Goal: Task Accomplishment & Management: Manage account settings

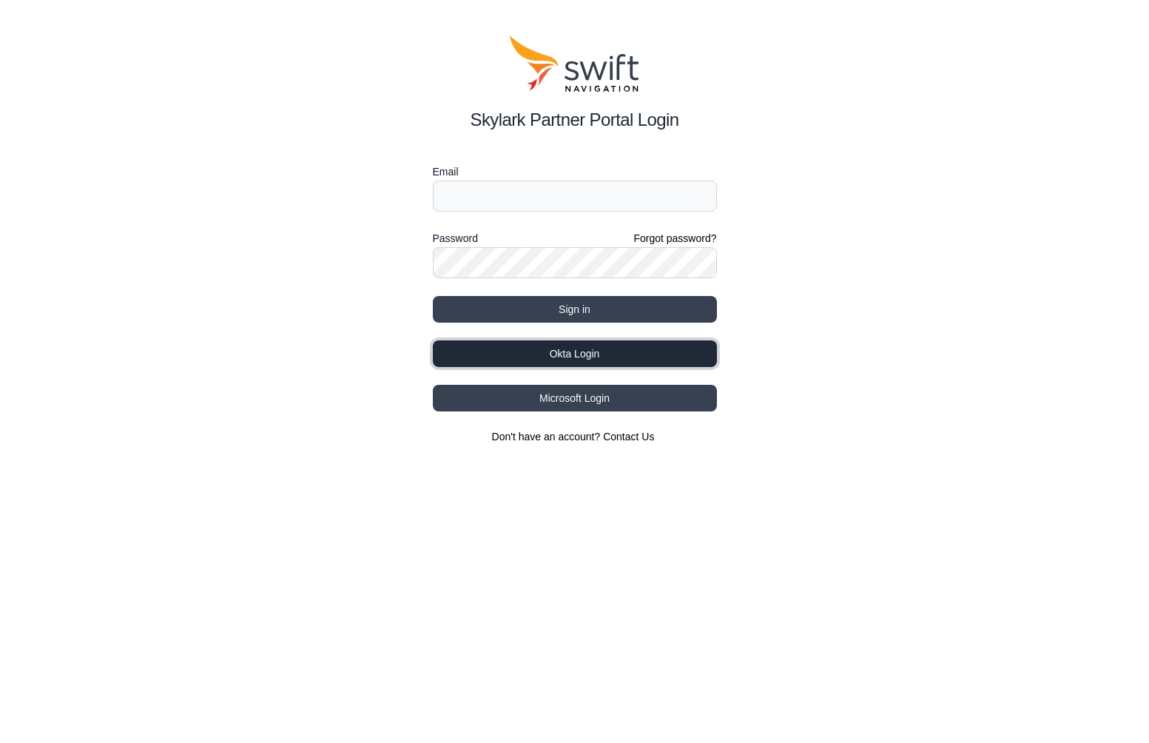
click at [563, 352] on button "Okta Login" at bounding box center [575, 353] width 284 height 27
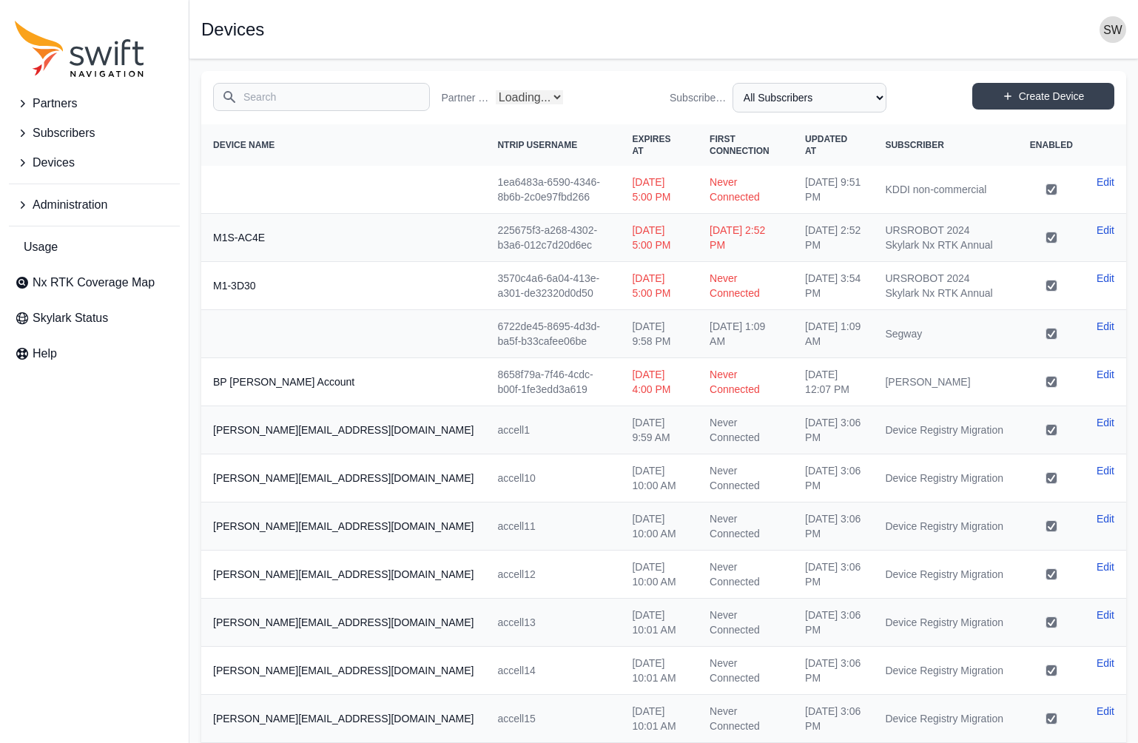
select select "Partner Name"
click at [22, 200] on icon "Sidenav" at bounding box center [22, 205] width 15 height 15
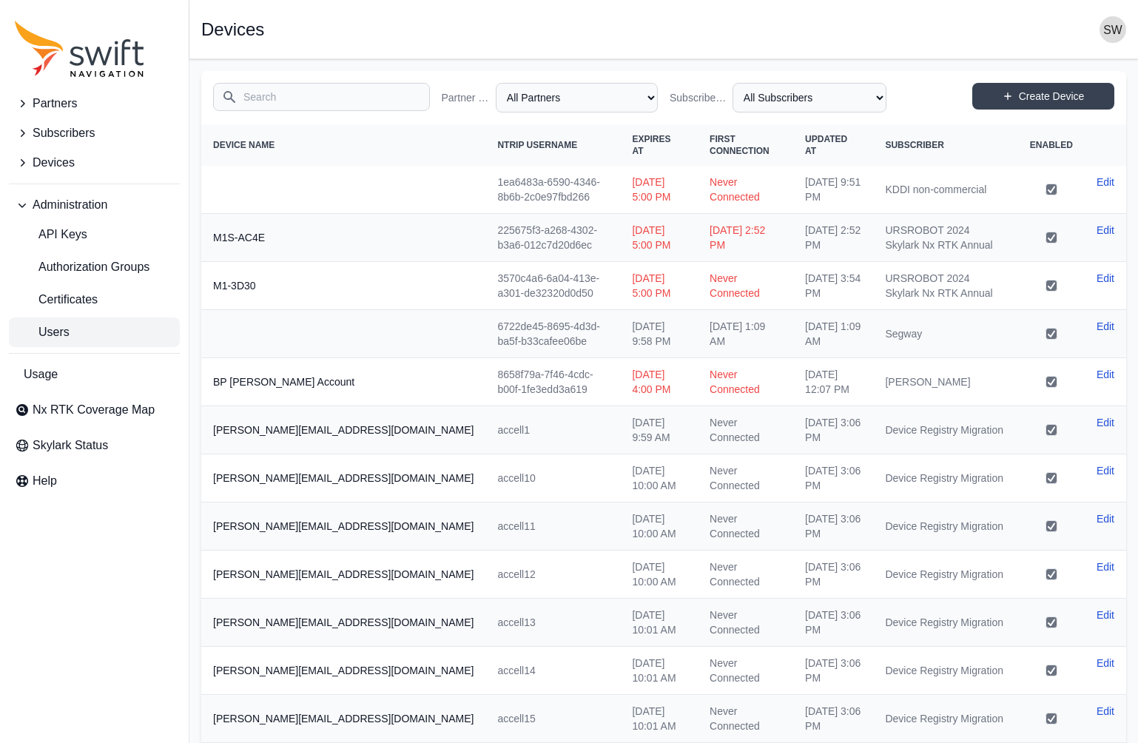
click at [58, 329] on span "Users" at bounding box center [42, 332] width 55 height 18
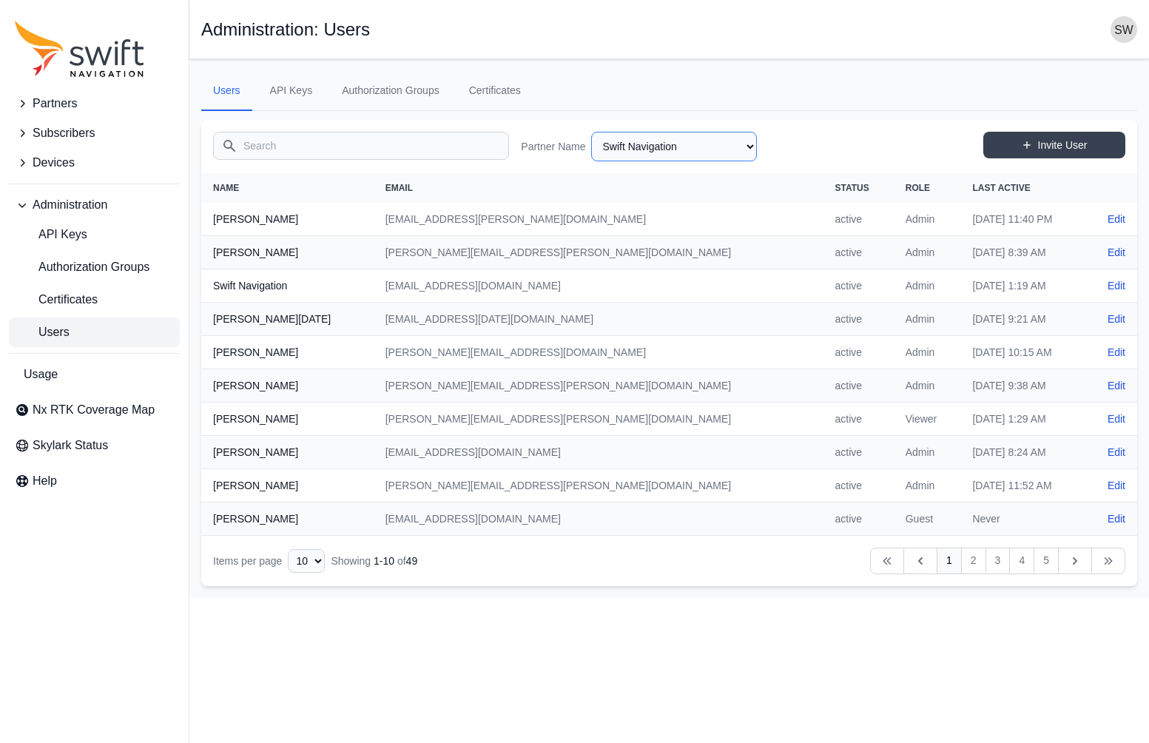
click at [715, 158] on select "AlpsAlpine Asensing Bad Elf Bench Mark Equipment & Supplies Inc. Benchmark Tool…" at bounding box center [674, 147] width 166 height 30
click at [591, 132] on select "AlpsAlpine Asensing Bad Elf Bench Mark Equipment & Supplies Inc. Benchmark Tool…" at bounding box center [674, 147] width 166 height 30
select select "15ebad76-1d73-4249-bd67-b5d560574fd4"
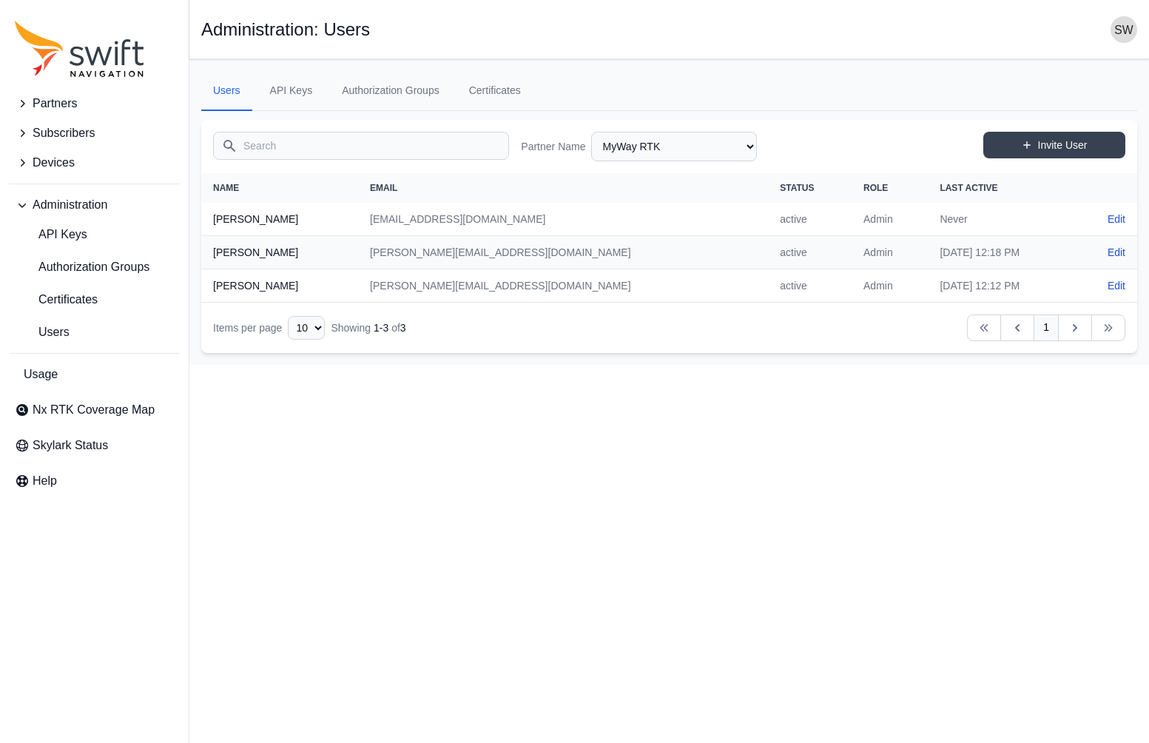
click at [21, 101] on icon "Sidenav" at bounding box center [22, 103] width 15 height 15
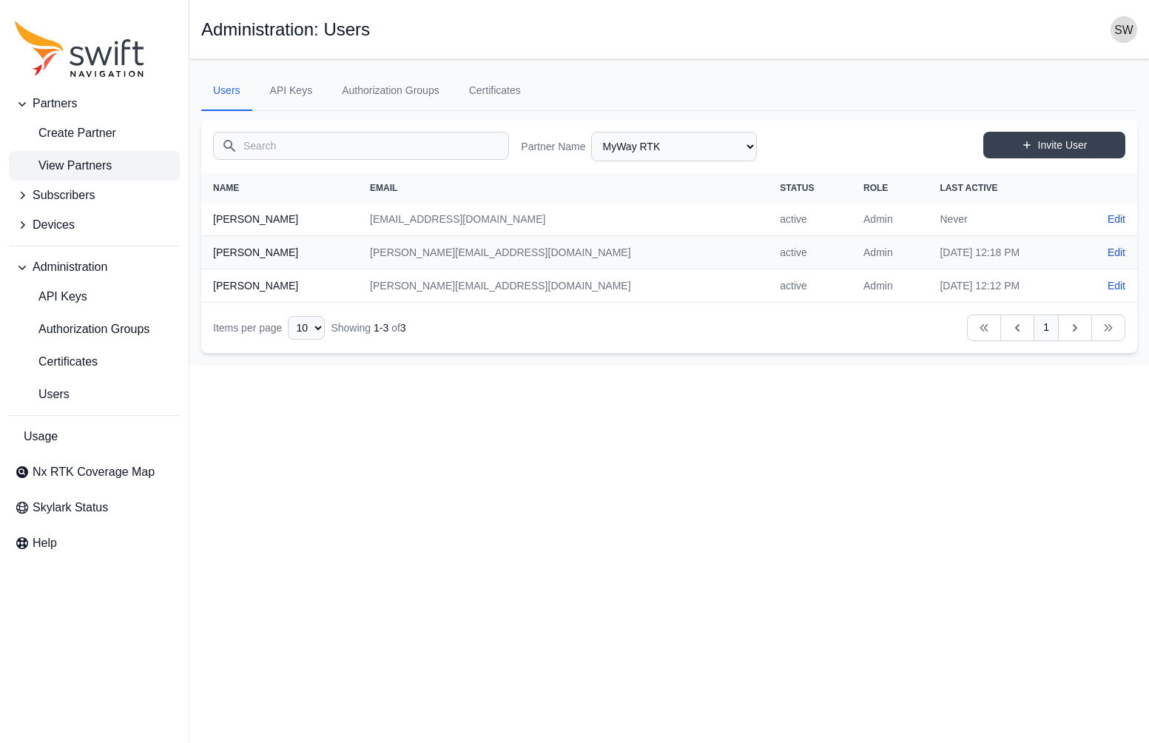
click at [64, 164] on span "View Partners" at bounding box center [63, 166] width 97 height 18
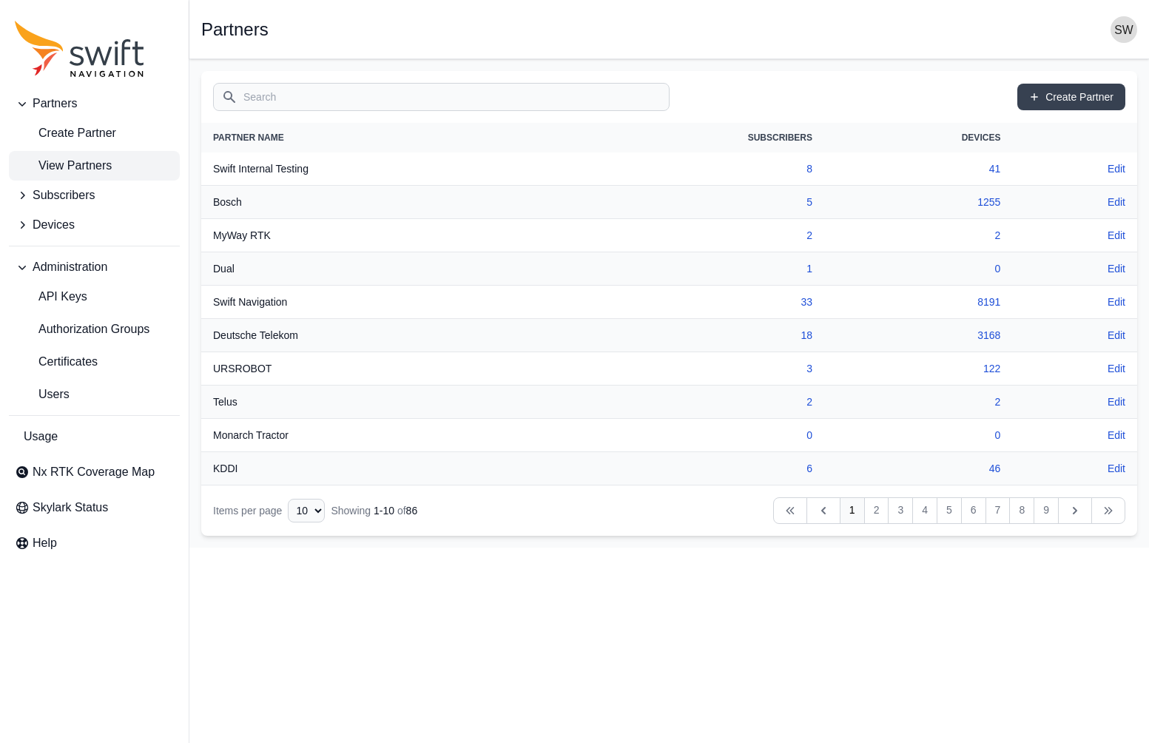
click at [275, 102] on input "Search" at bounding box center [441, 97] width 457 height 28
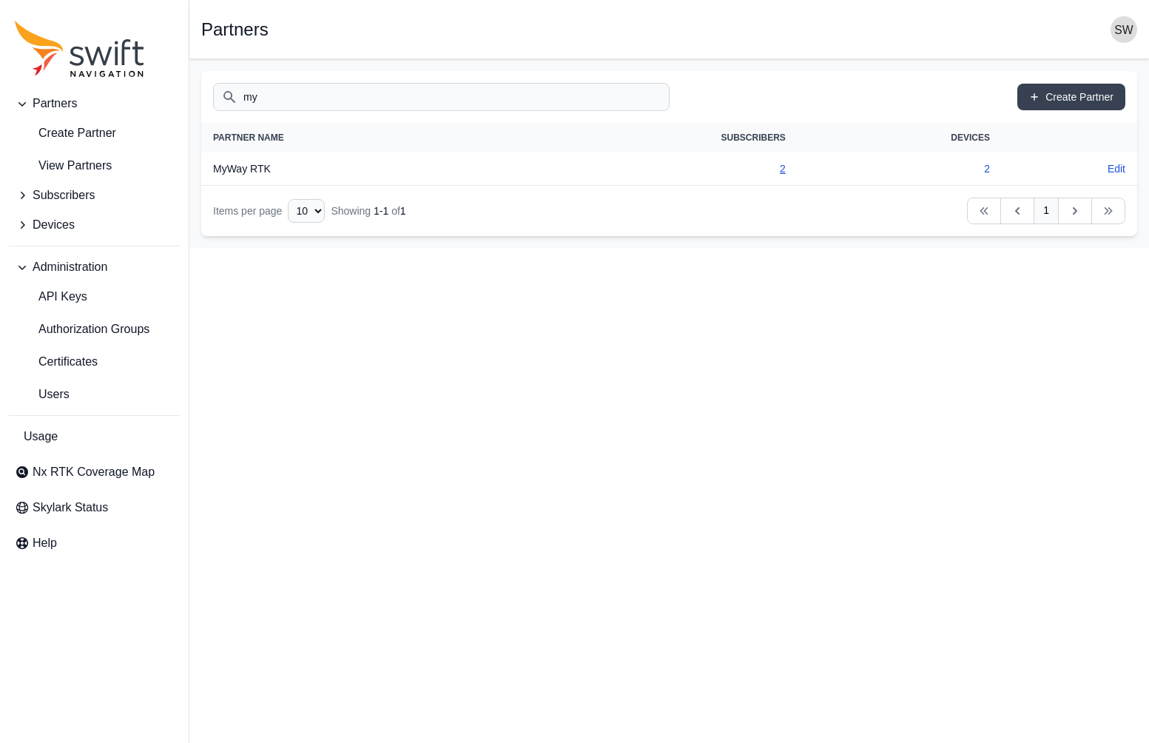
type input "my"
click at [782, 167] on link "2" at bounding box center [783, 169] width 6 height 12
select select "15ebad76-1d73-4249-bd67-b5d560574fd4"
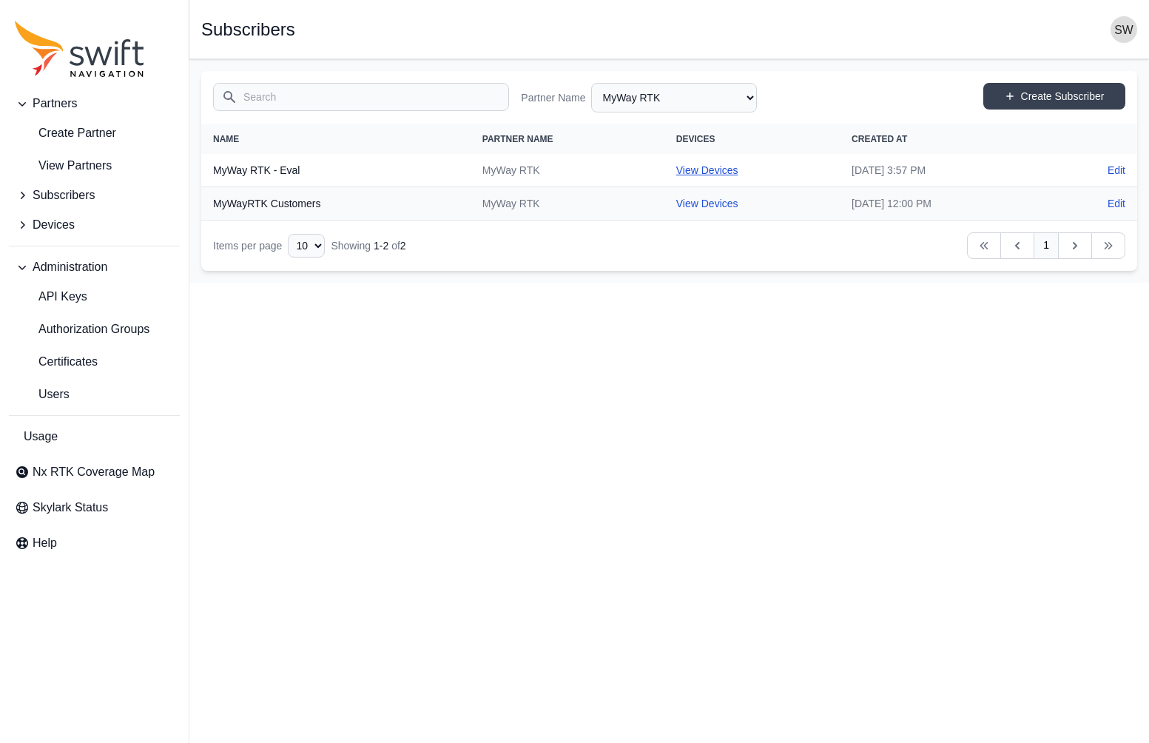
click at [676, 175] on link "View Devices" at bounding box center [707, 170] width 62 height 12
select select "b84e64f4-f35b-40c9-9462-c493e34fdfa1"
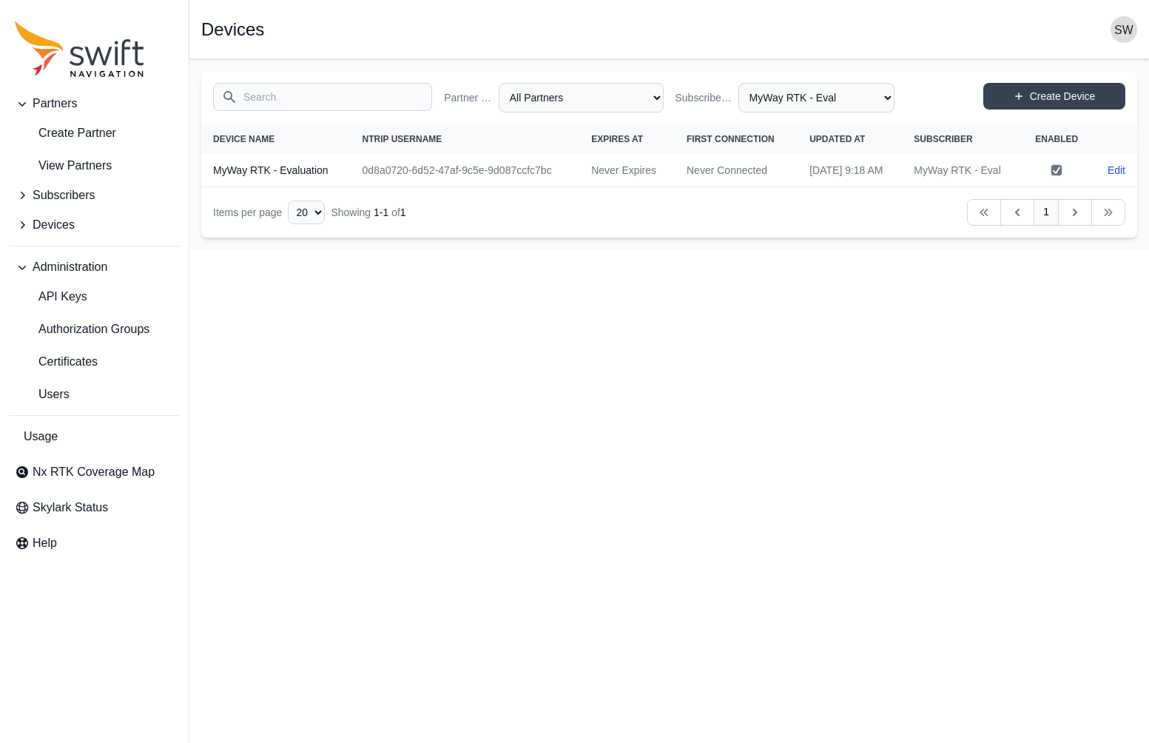
select select "15ebad76-1d73-4249-bd67-b5d560574fd4"
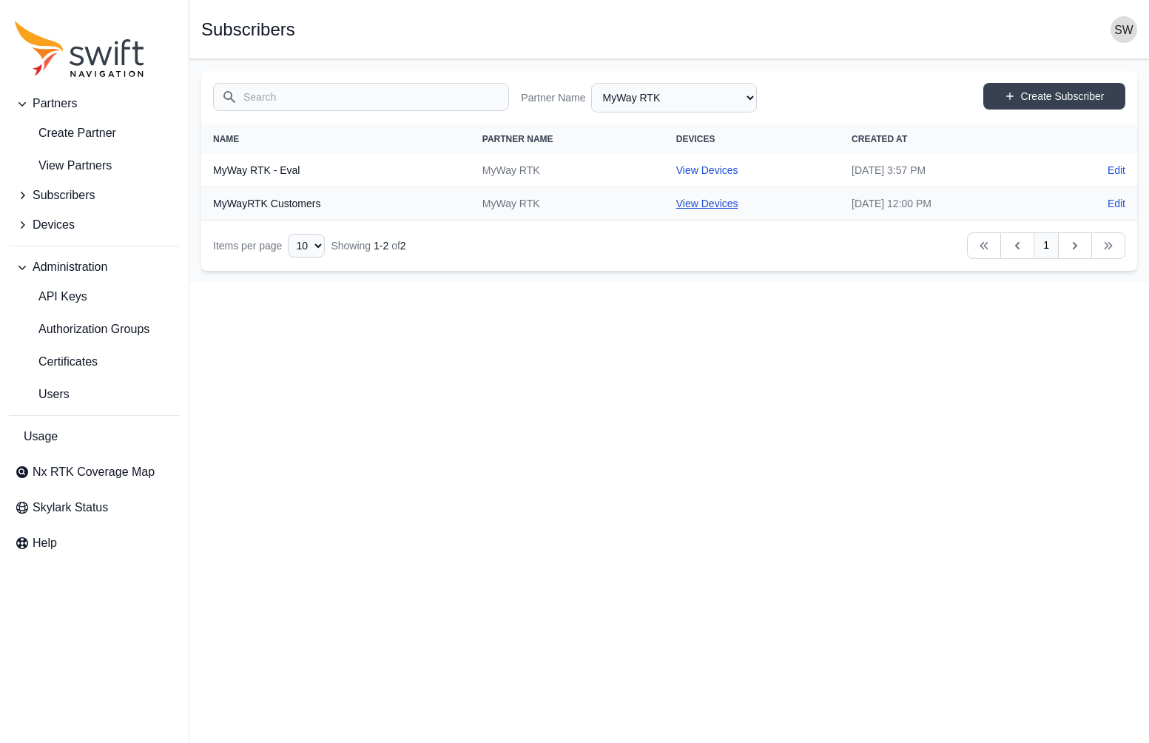
click at [676, 202] on link "View Devices" at bounding box center [707, 204] width 62 height 12
select select "cedde840-5396-42c7-815a-fb24addfc857"
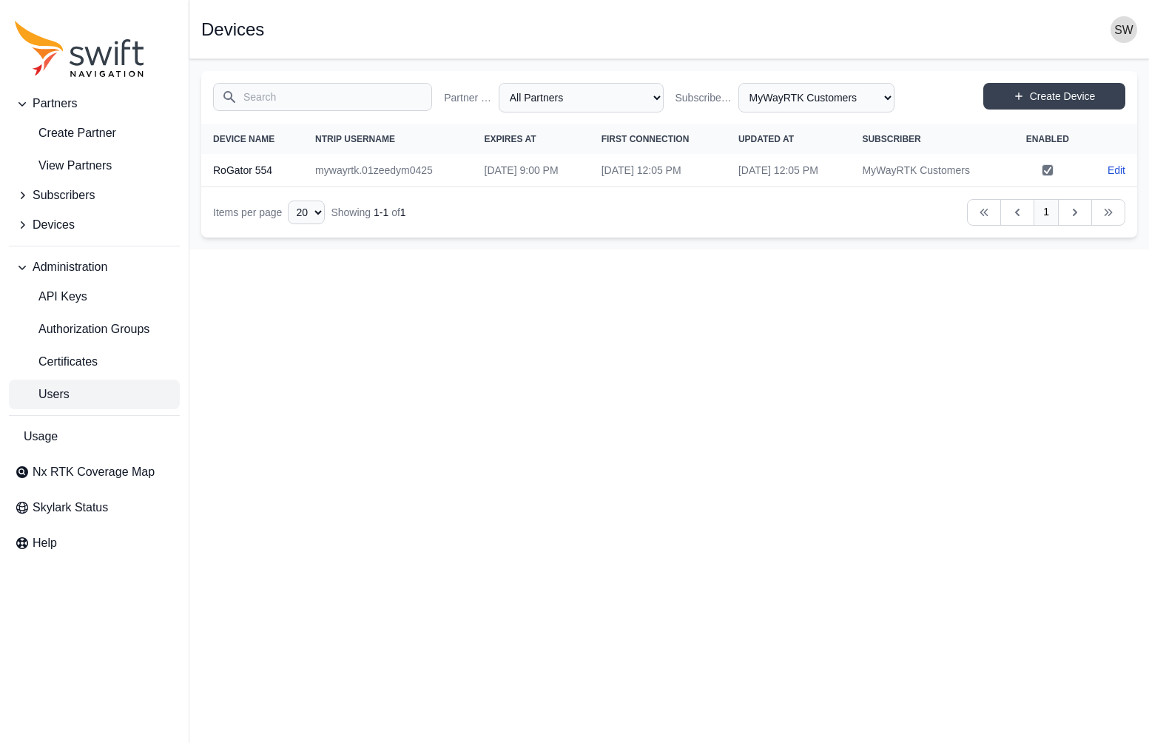
click at [44, 391] on span "Users" at bounding box center [42, 395] width 55 height 18
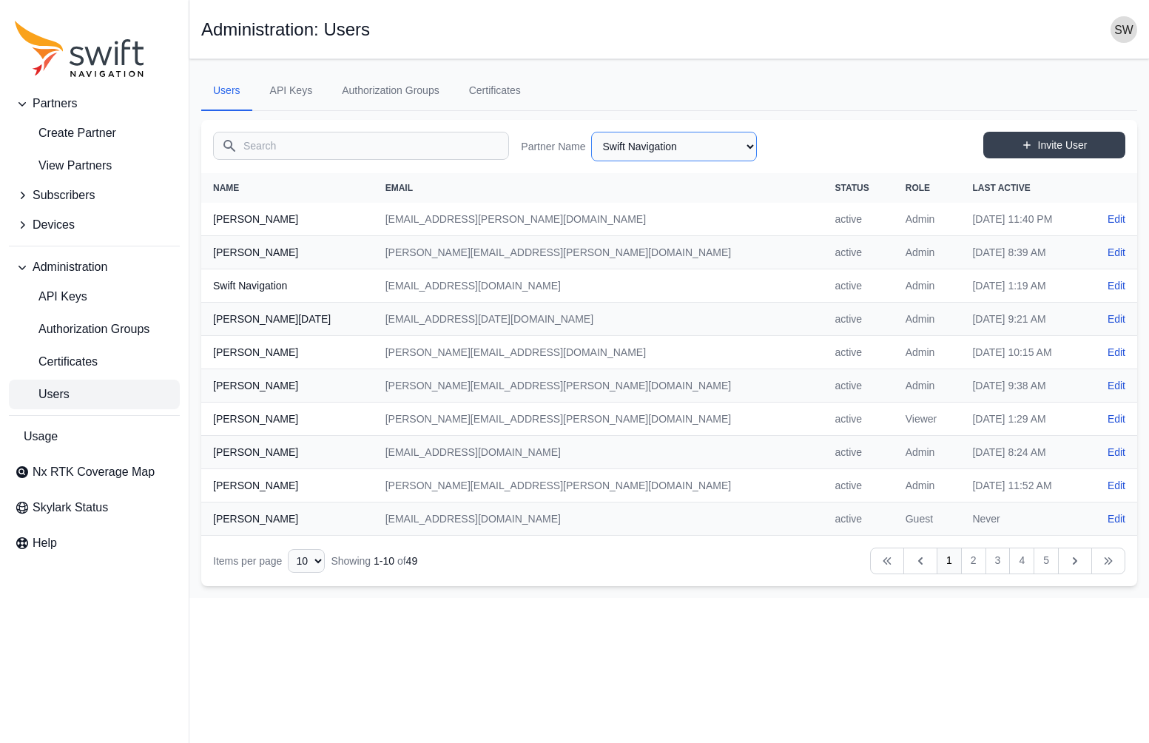
click at [717, 147] on select "AlpsAlpine Asensing Bad Elf Bench Mark Equipment & Supplies Inc. Benchmark Tool…" at bounding box center [674, 147] width 166 height 30
click at [591, 132] on select "AlpsAlpine Asensing Bad Elf Bench Mark Equipment & Supplies Inc. Benchmark Tool…" at bounding box center [674, 147] width 166 height 30
select select "15ebad76-1d73-4249-bd67-b5d560574fd4"
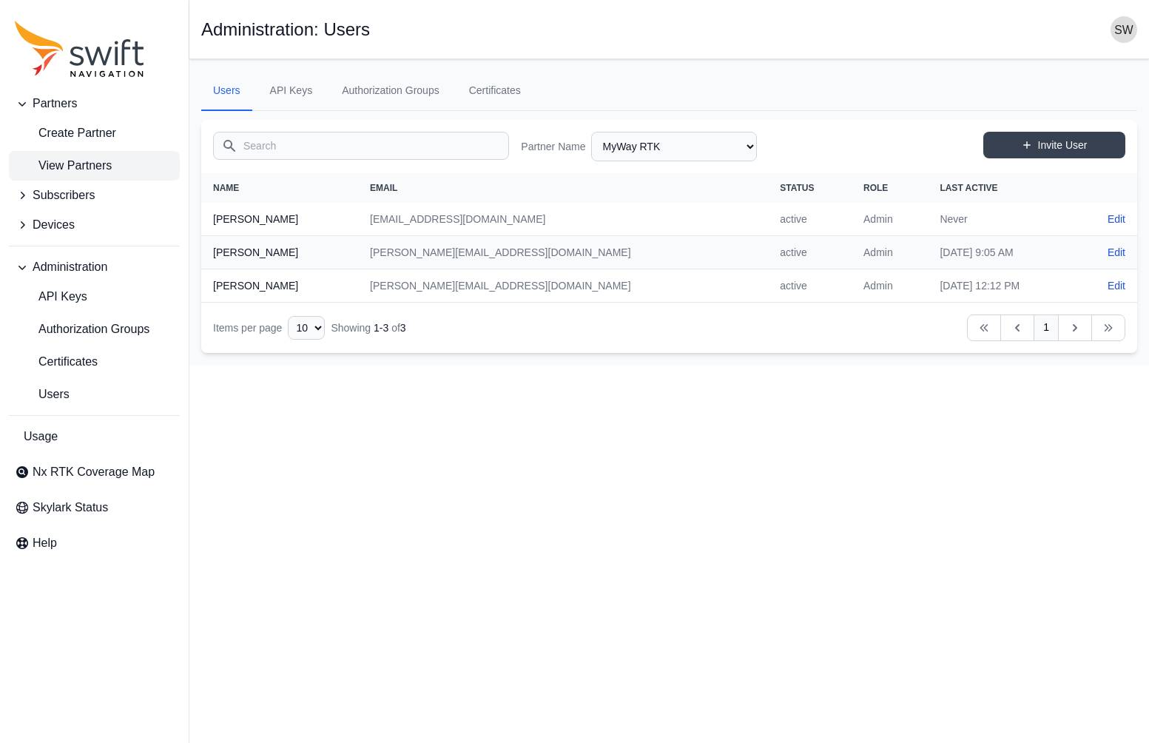
click at [81, 168] on span "View Partners" at bounding box center [63, 166] width 97 height 18
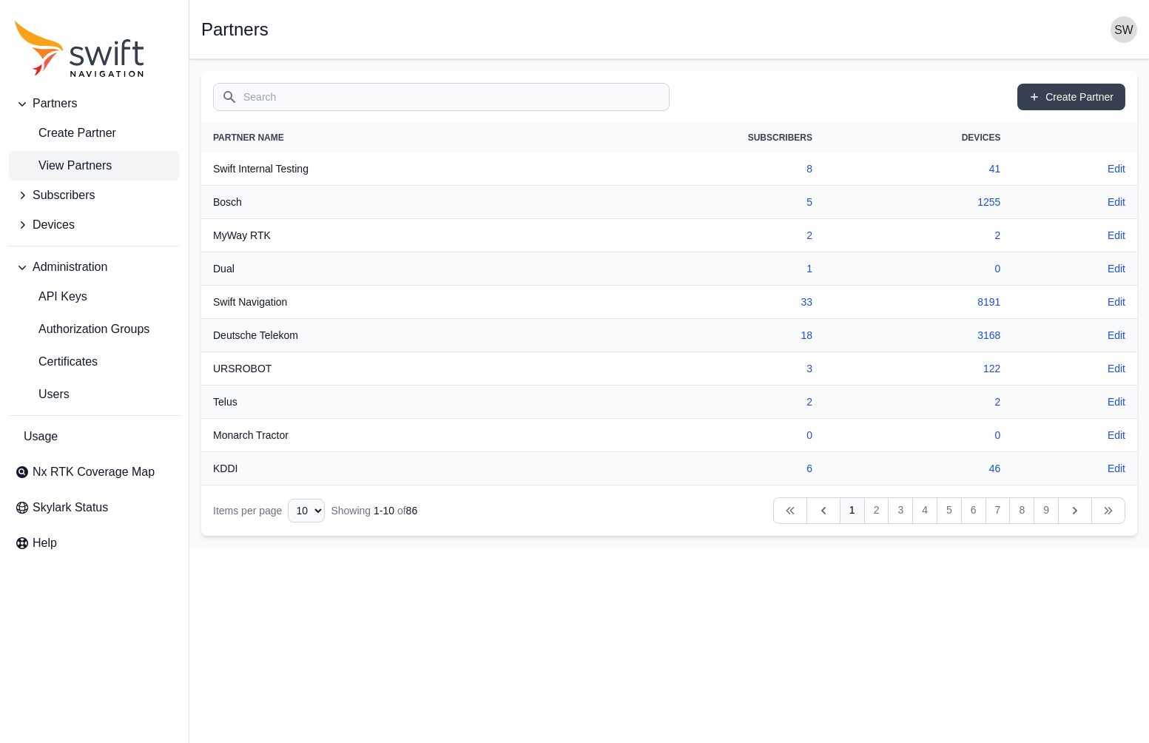
click at [568, 103] on input "Search" at bounding box center [441, 97] width 457 height 28
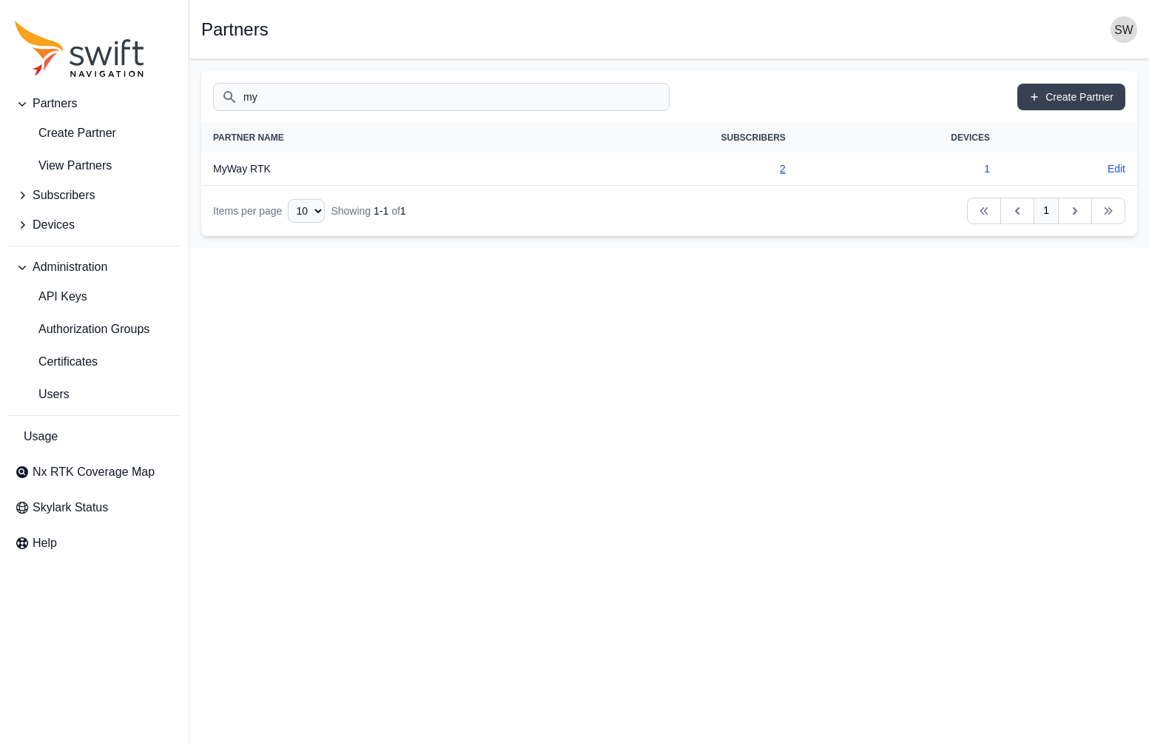
type input "my"
click at [783, 170] on link "2" at bounding box center [783, 169] width 6 height 12
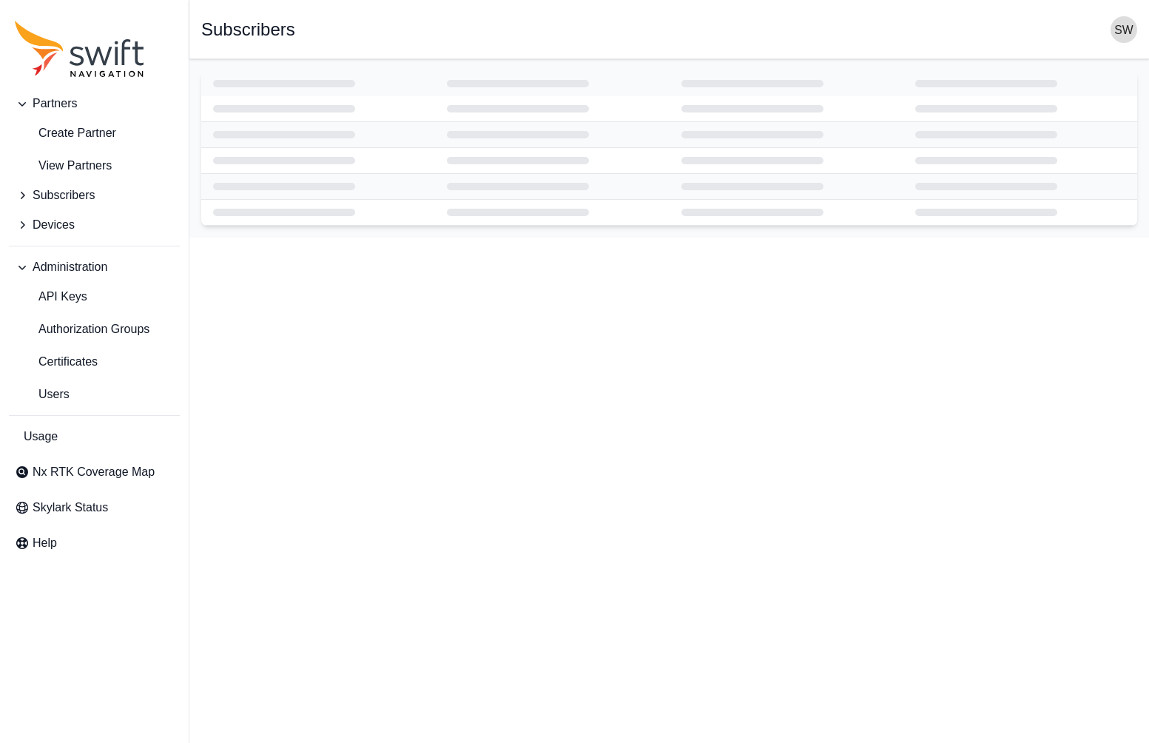
select select "15ebad76-1d73-4249-bd67-b5d560574fd4"
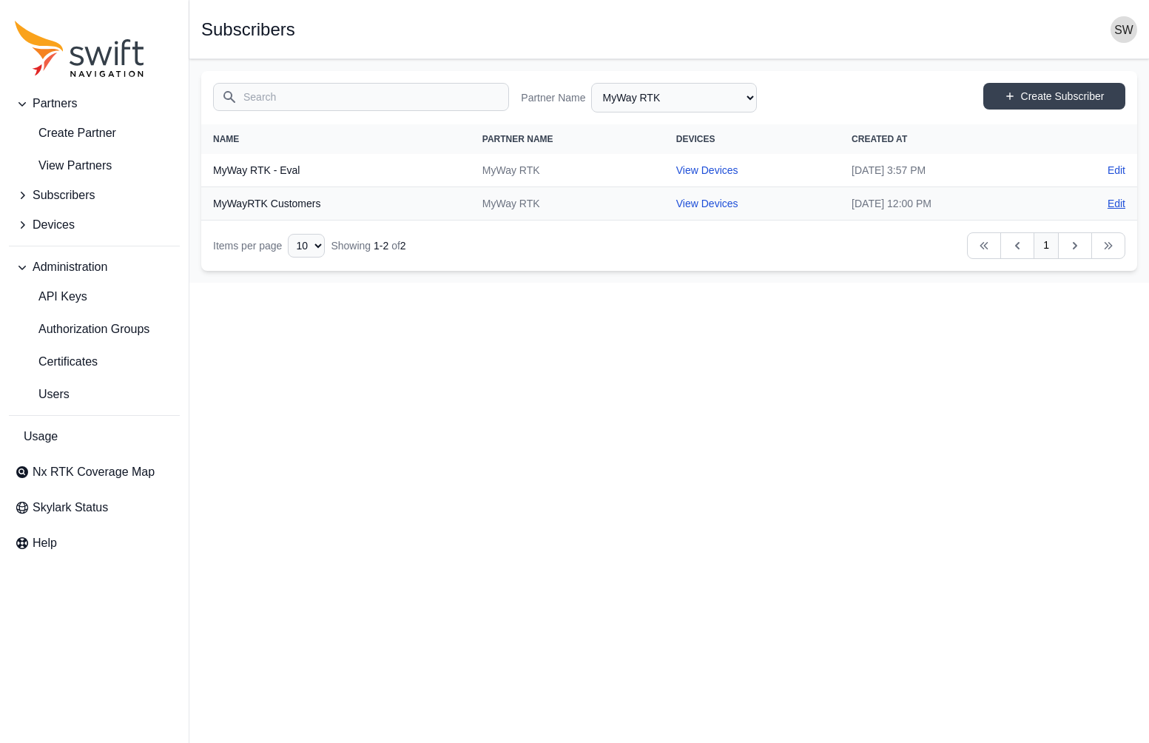
click at [1118, 201] on link "Edit" at bounding box center [1117, 203] width 18 height 15
select select "15ebad76-1d73-4249-bd67-b5d560574fd4"
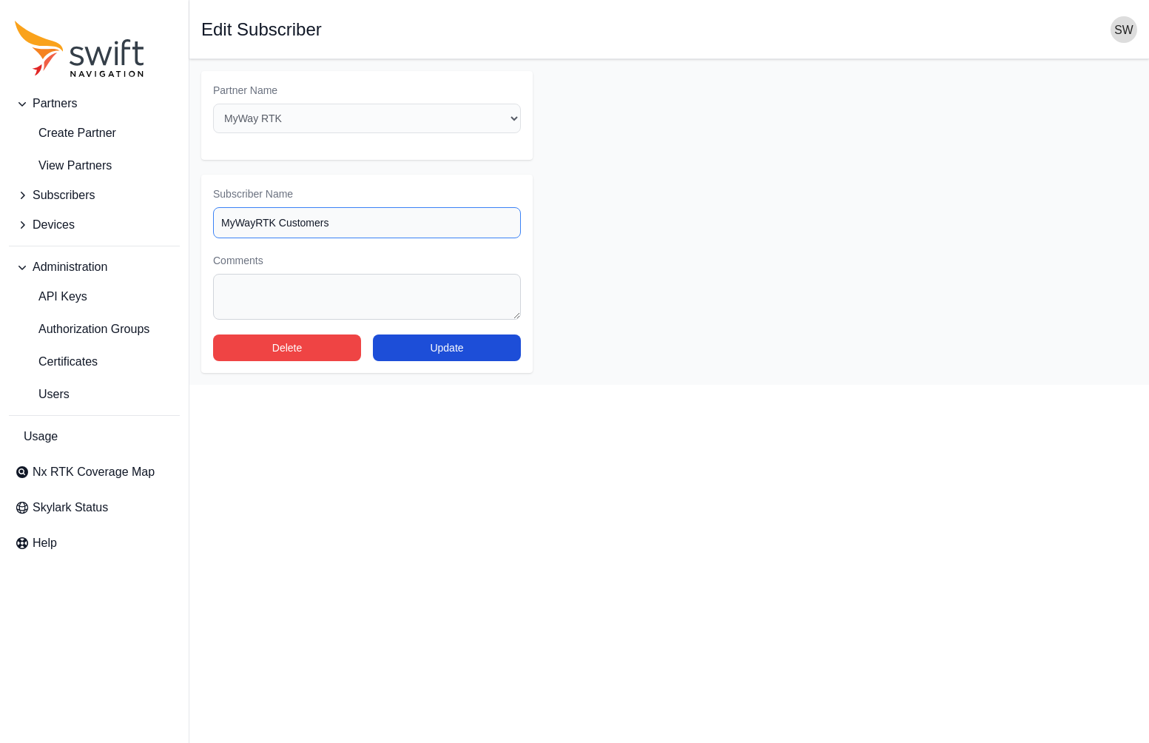
click at [255, 218] on input "MyWayRTK Customers" at bounding box center [367, 222] width 308 height 31
click at [280, 222] on input "MyWay RTK Customers" at bounding box center [367, 222] width 308 height 31
type input "MyWay RTK - Customers"
click at [426, 352] on button "Update" at bounding box center [447, 348] width 148 height 27
select select "15ebad76-1d73-4249-bd67-b5d560574fd4"
